Goal: Transaction & Acquisition: Purchase product/service

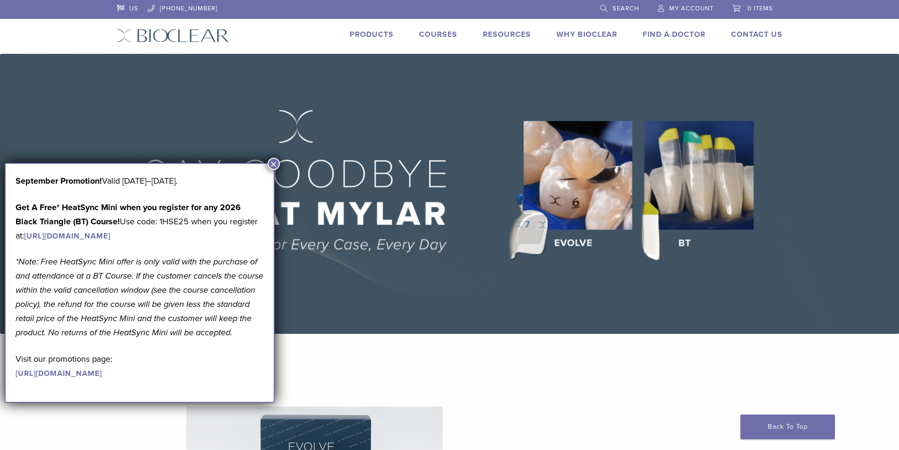
click at [278, 163] on button "×" at bounding box center [274, 164] width 12 height 12
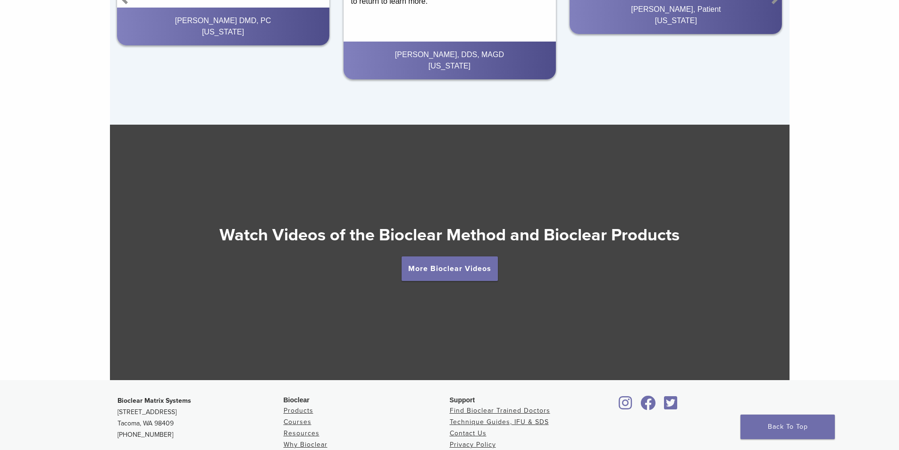
scroll to position [1762, 0]
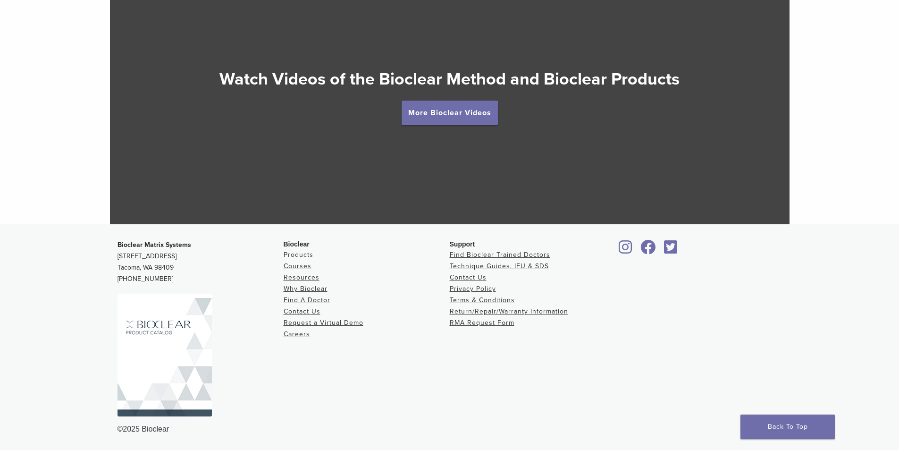
click at [299, 252] on link "Products" at bounding box center [299, 255] width 30 height 8
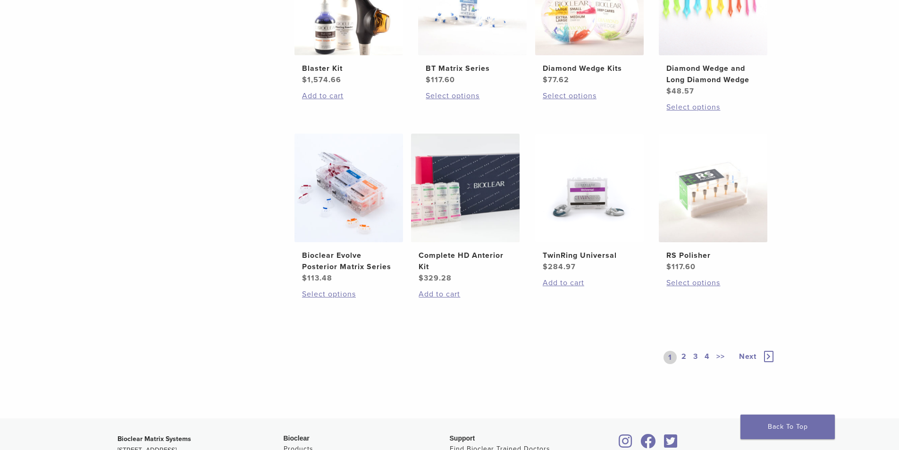
scroll to position [613, 0]
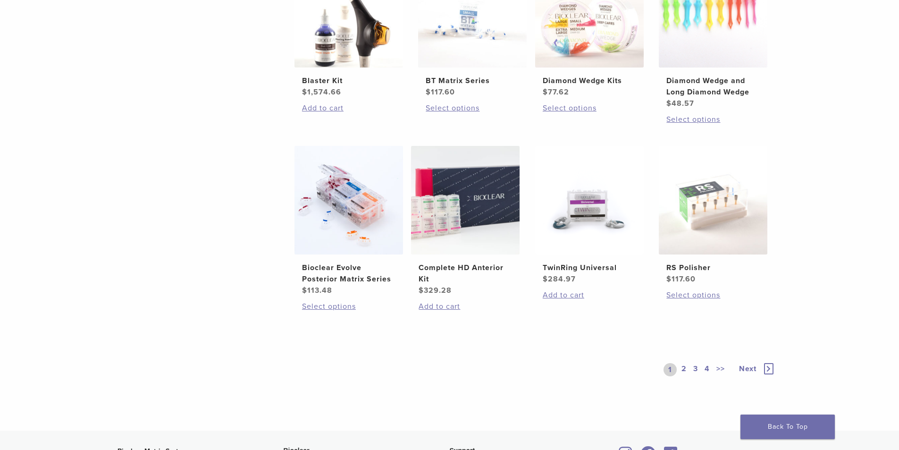
click at [687, 369] on link "2" at bounding box center [684, 369] width 9 height 13
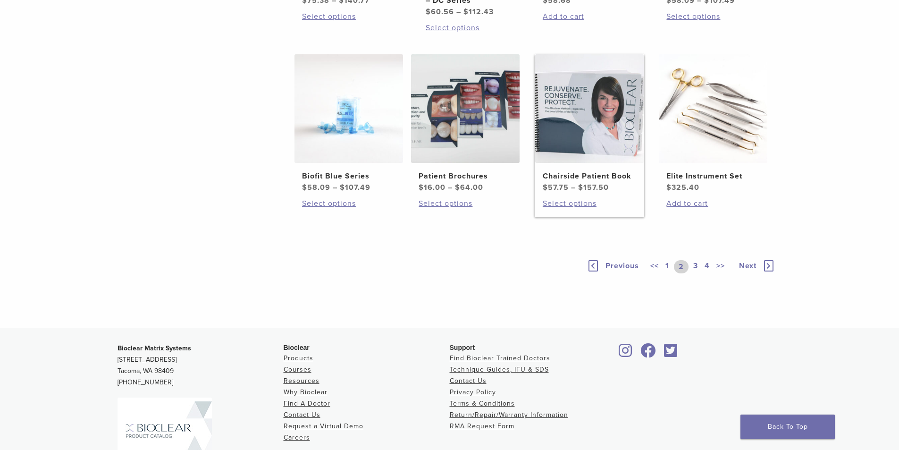
scroll to position [613, 0]
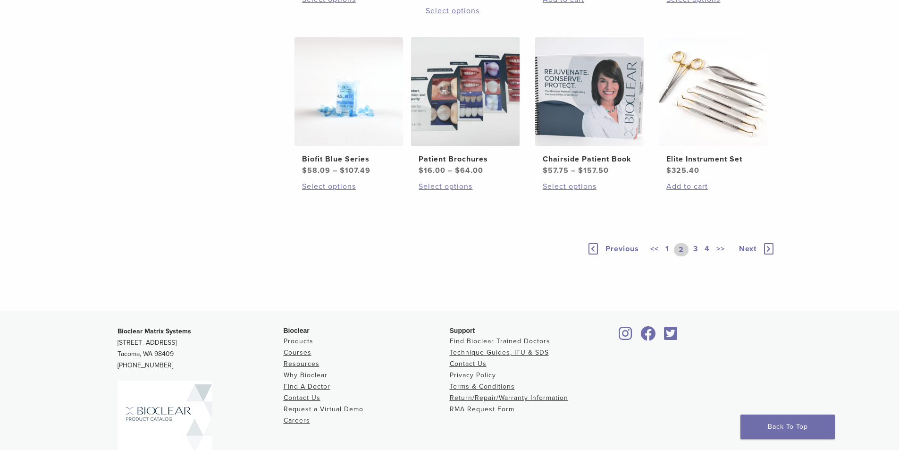
click at [699, 256] on link "3" at bounding box center [695, 249] width 8 height 13
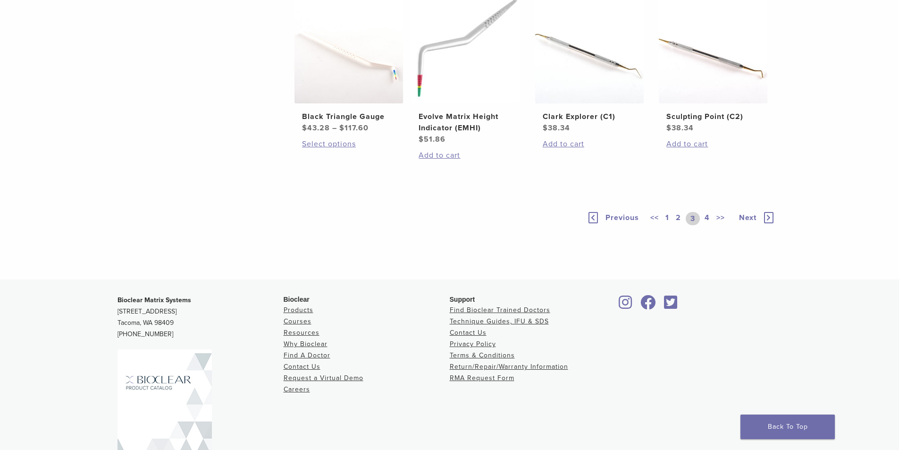
scroll to position [755, 0]
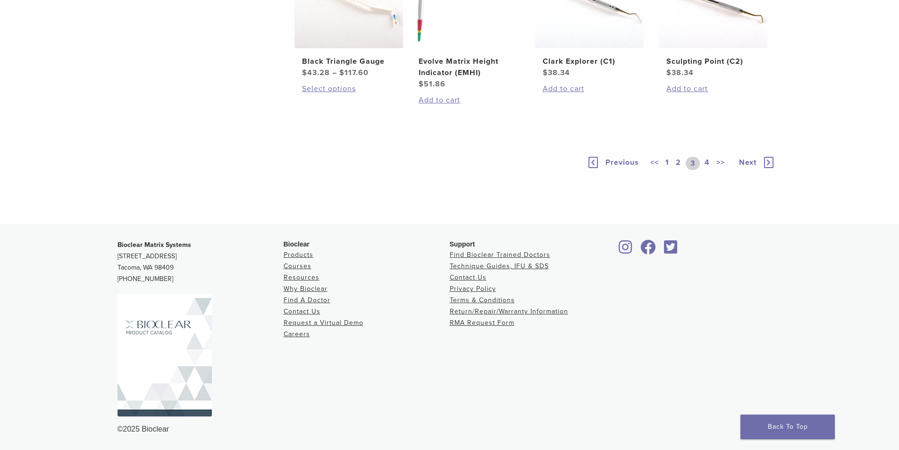
click at [706, 170] on link "4" at bounding box center [707, 163] width 9 height 13
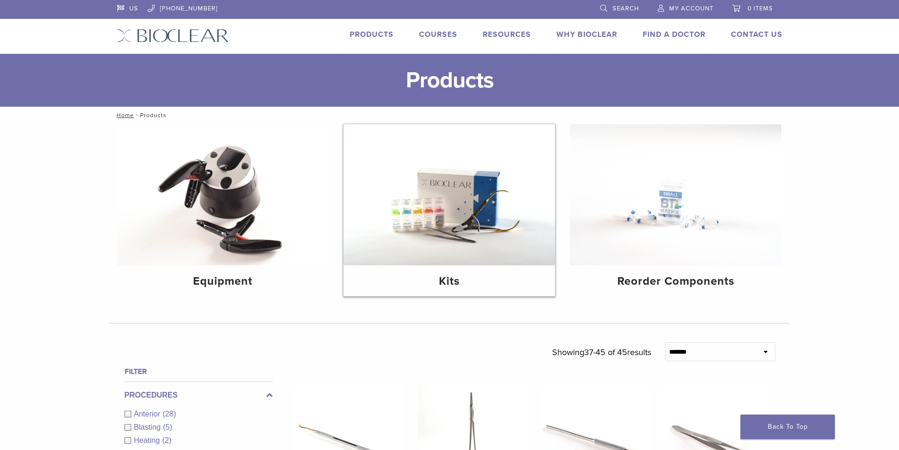
click at [531, 218] on img at bounding box center [449, 194] width 211 height 141
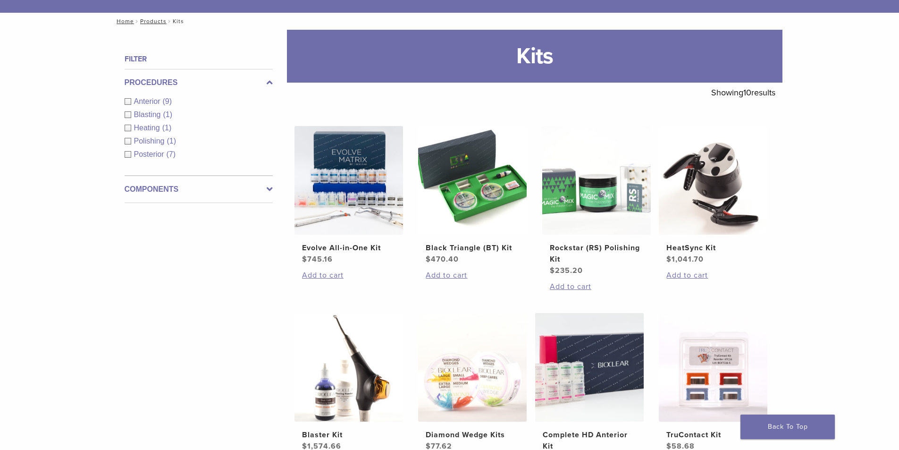
scroll to position [94, 0]
click at [493, 202] on img at bounding box center [472, 180] width 109 height 109
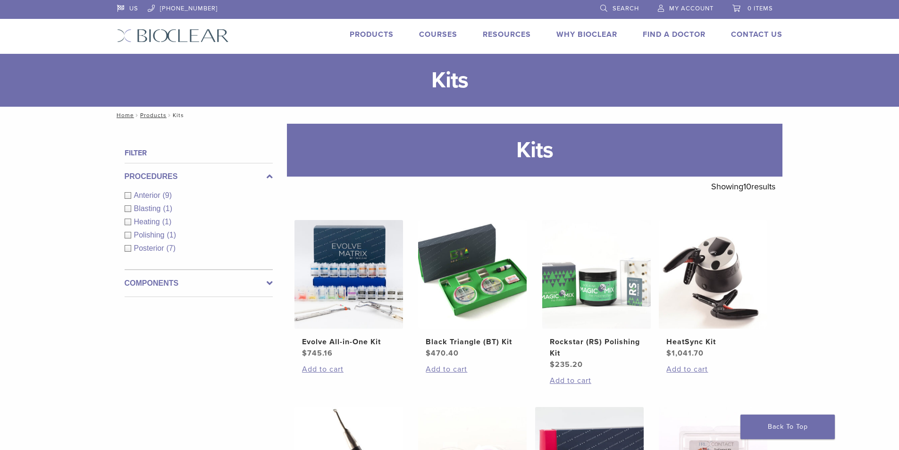
scroll to position [94, 0]
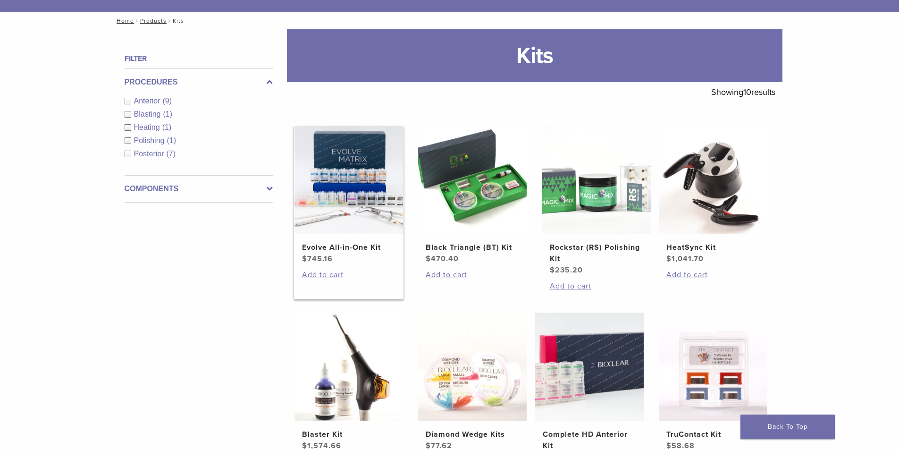
click at [367, 191] on img at bounding box center [348, 180] width 109 height 109
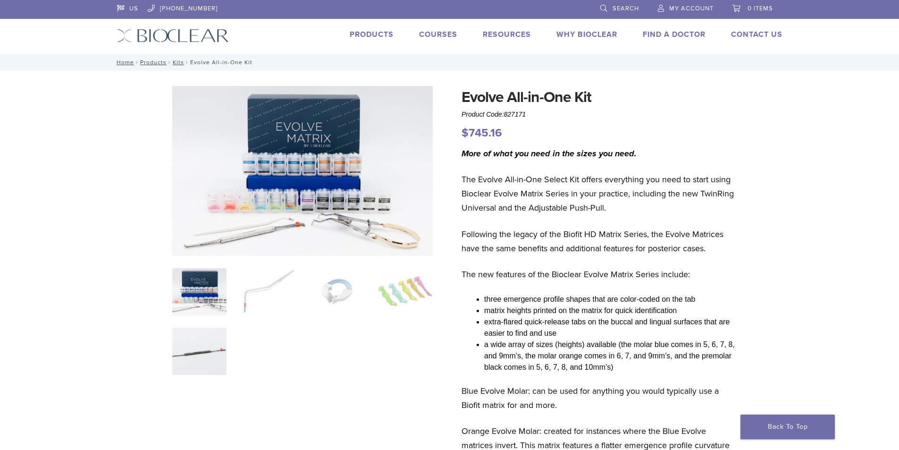
click at [210, 349] on img at bounding box center [199, 351] width 54 height 47
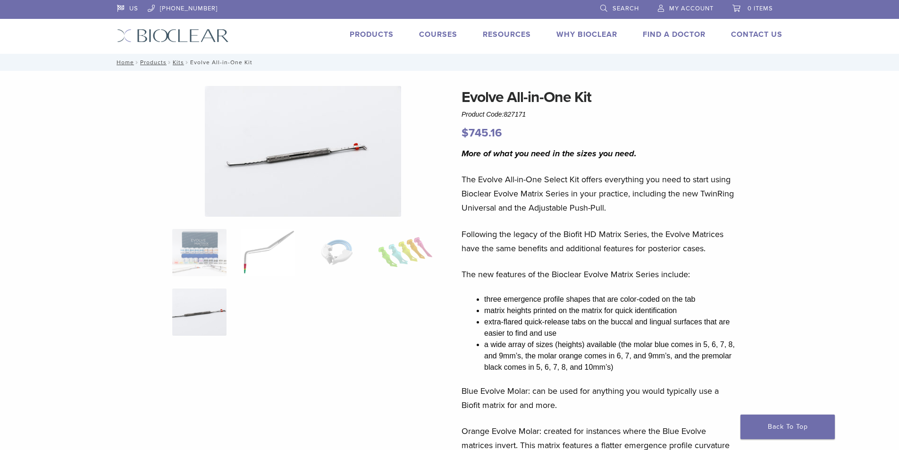
click at [268, 246] on img at bounding box center [268, 252] width 54 height 47
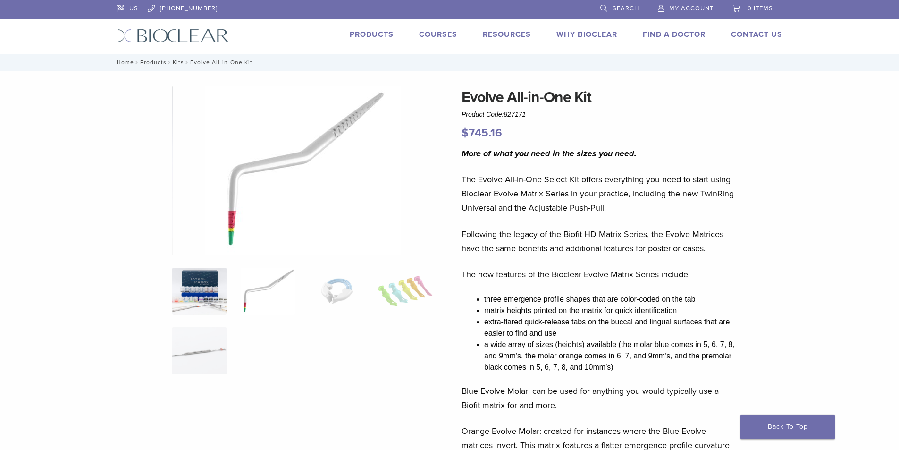
click at [215, 307] on img at bounding box center [199, 291] width 54 height 47
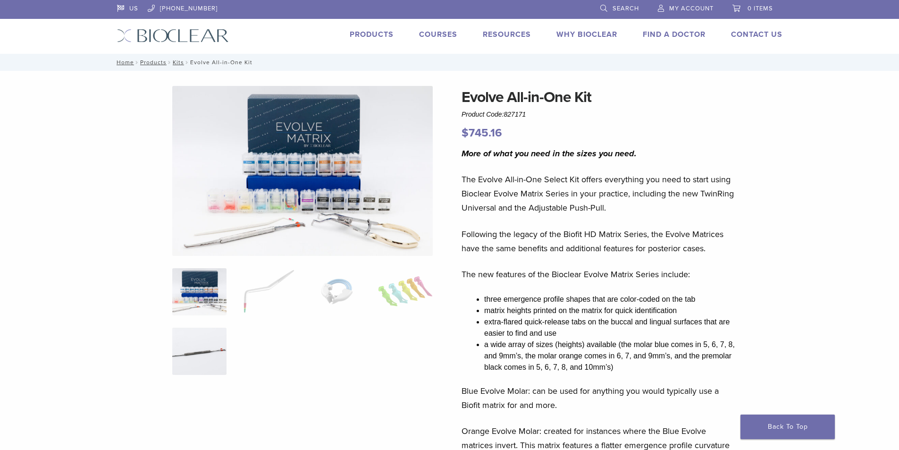
click at [211, 331] on img at bounding box center [199, 351] width 54 height 47
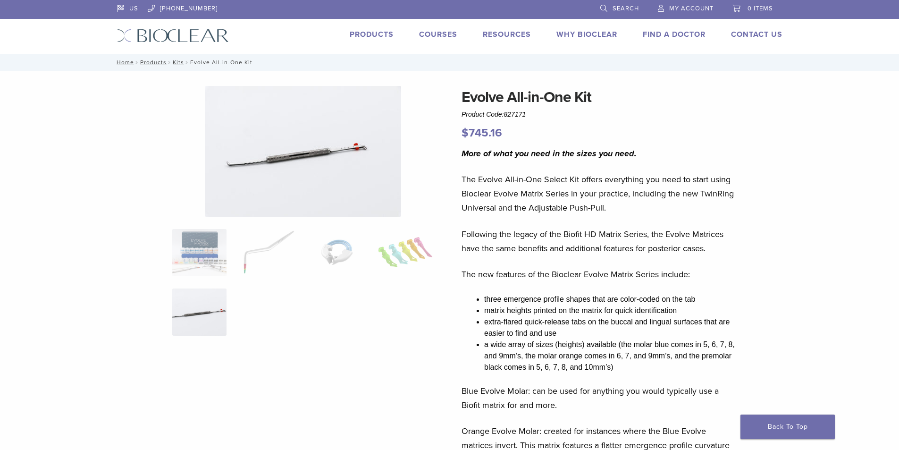
click at [475, 298] on div "More of what you need in the sizes you need. The Evolve All-in-One Select Kit o…" at bounding box center [600, 394] width 277 height 496
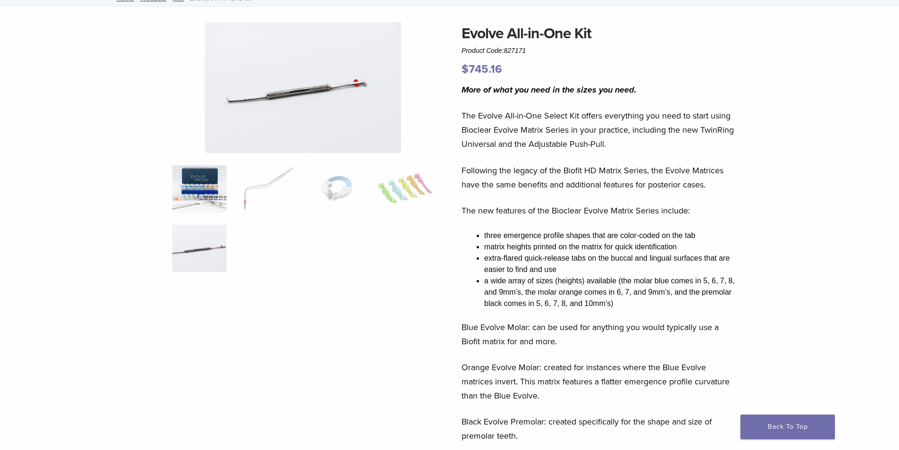
scroll to position [47, 0]
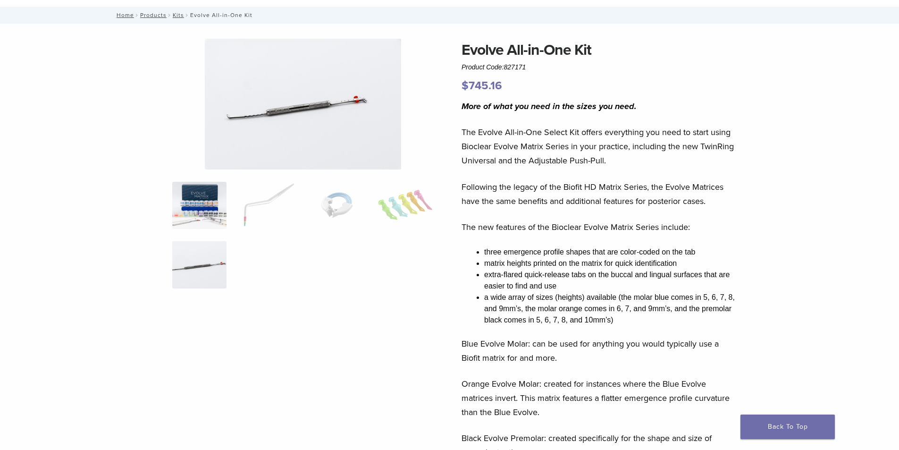
click at [203, 214] on img at bounding box center [199, 205] width 54 height 47
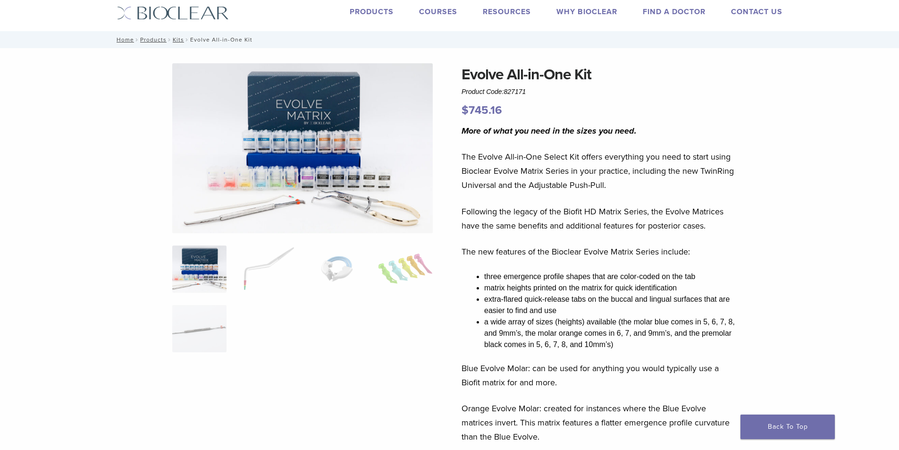
scroll to position [0, 0]
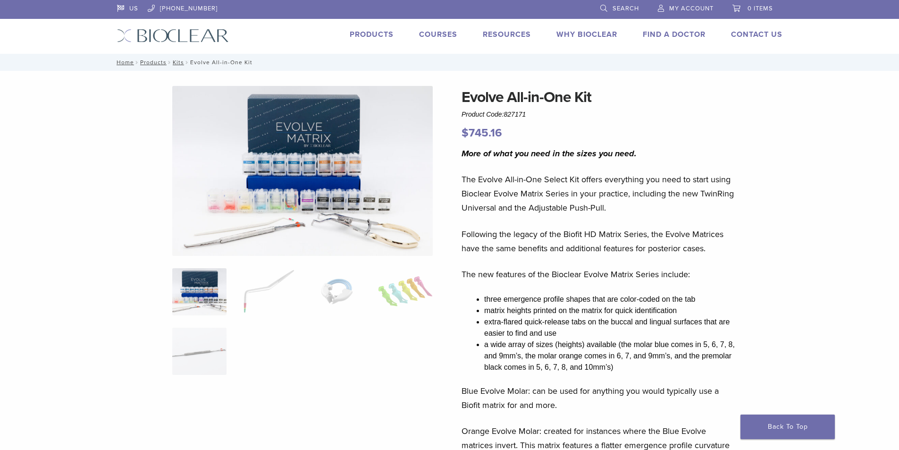
click at [369, 33] on link "Products" at bounding box center [372, 34] width 44 height 9
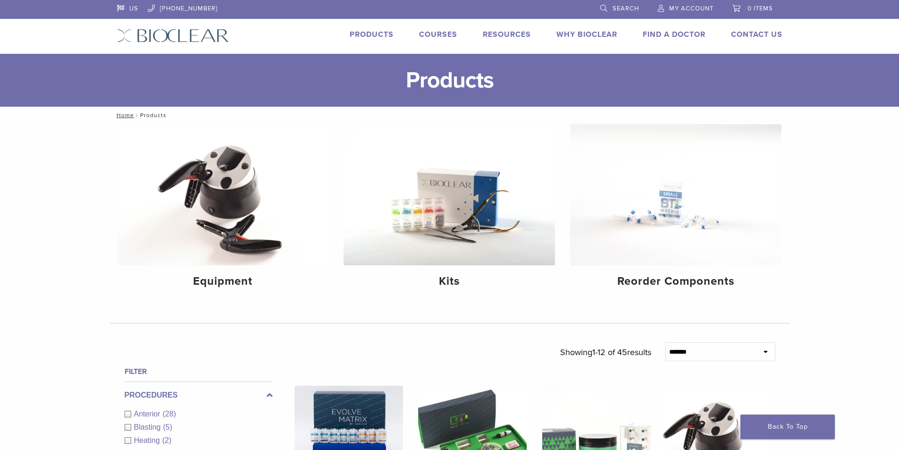
scroll to position [47, 0]
